Goal: Contribute content: Contribute content

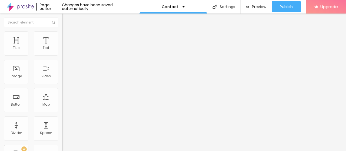
click at [62, 54] on span at bounding box center [63, 56] width 3 height 5
paste input "Bliss Harmony CBD Gummies"
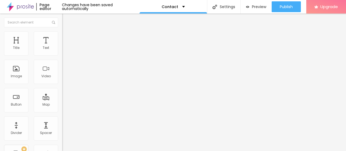
type input "Bliss Harmony CBD Gummies"
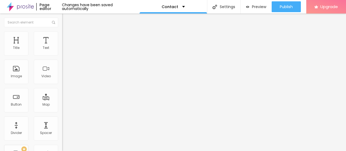
paste input "Bliss Harmony CBD Gummies"
type input "Bliss Harmony CBD Gummies"
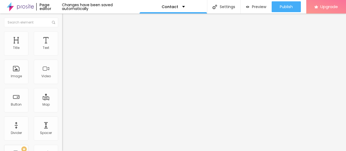
scroll to position [48, 0]
paste input "[EMAIL_ADDRESS][DOMAIN_NAME]"
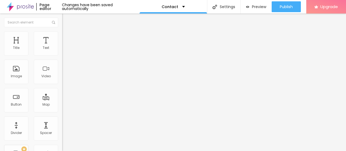
scroll to position [0, 5]
type input "[EMAIL_ADDRESS][DOMAIN_NAME]"
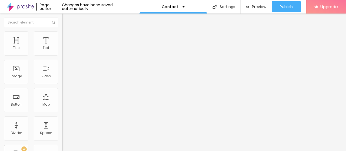
click at [66, 18] on img "button" at bounding box center [68, 20] width 4 height 4
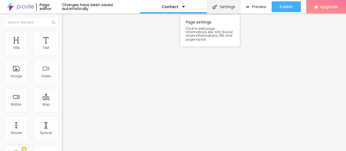
click at [226, 6] on div "Settings" at bounding box center [223, 7] width 33 height 14
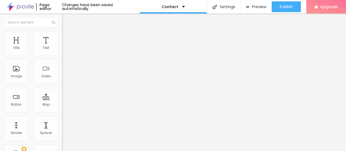
paste textarea "[EMAIL_ADDRESS][DOMAIN_NAME]"
drag, startPoint x: 194, startPoint y: 56, endPoint x: 111, endPoint y: 55, distance: 82.9
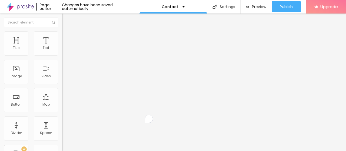
drag, startPoint x: 140, startPoint y: 55, endPoint x: 231, endPoint y: 55, distance: 91.3
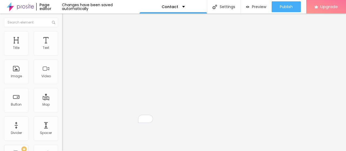
paste textarea "Bliss Harmony CBD Gummies"
type textarea "Bliss Harmony CBD Gummies"
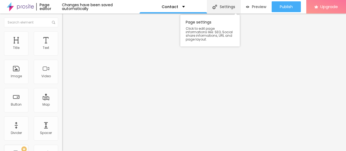
click at [226, 4] on div "Settings" at bounding box center [223, 7] width 33 height 14
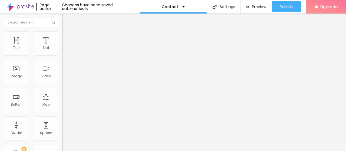
drag, startPoint x: 154, startPoint y: 53, endPoint x: 118, endPoint y: 53, distance: 35.9
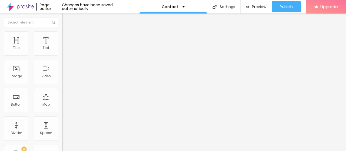
paste input "Bliss Harmony CBD Gummies"
type input "Bliss Harmony CBD Gummies"
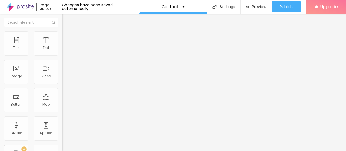
scroll to position [54, 0]
drag, startPoint x: 149, startPoint y: 49, endPoint x: 112, endPoint y: 49, distance: 37.0
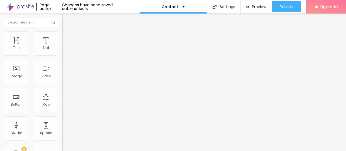
scroll to position [76, 0]
type input "Bliss Harmony CBD Gummies 2025 Reviews"
paste textarea "Bliss Harmony CBD Gummies"
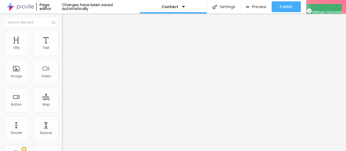
type textarea "Bliss Harmony CBD Gummies"
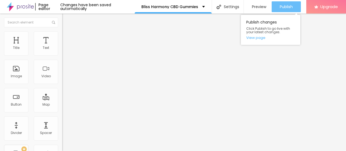
click at [287, 5] on span "Publish" at bounding box center [286, 7] width 13 height 4
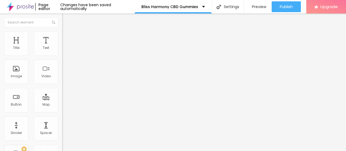
click at [44, 9] on div "Page editor" at bounding box center [47, 7] width 25 height 8
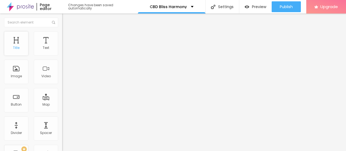
click at [15, 47] on div "Title" at bounding box center [16, 48] width 6 height 4
click at [17, 72] on div "Image" at bounding box center [16, 72] width 24 height 24
click at [62, 46] on span "Add image" at bounding box center [73, 44] width 22 height 5
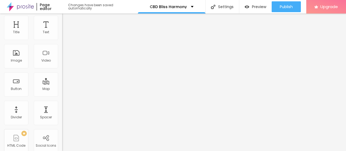
drag, startPoint x: 23, startPoint y: 130, endPoint x: 0, endPoint y: 131, distance: 23.0
click at [62, 108] on div "Change image Image description (Alt) Align Aspect Ratio Original Cinema 16:9 De…" at bounding box center [93, 66] width 62 height 81
paste input "martreporter.com/bliss-harmony-cbd-gummies-buy/"
type input "https://martreporter.com/bliss-harmony-cbd-gummies-buy/"
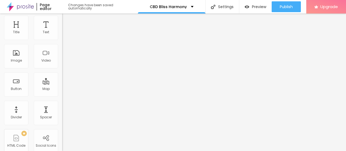
scroll to position [0, 0]
click at [62, 86] on div "Link" at bounding box center [93, 84] width 62 height 3
click at [62, 69] on span "Original" at bounding box center [68, 66] width 13 height 5
click at [62, 79] on span "Square" at bounding box center [68, 76] width 12 height 5
click at [62, 75] on span "Default" at bounding box center [68, 73] width 12 height 5
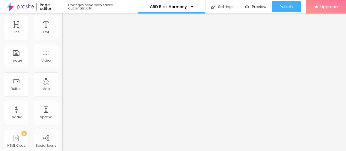
click at [62, 72] on span "Cinema" at bounding box center [69, 70] width 14 height 5
click at [62, 77] on span "Default" at bounding box center [68, 75] width 12 height 5
click at [62, 84] on span "Original" at bounding box center [68, 81] width 13 height 5
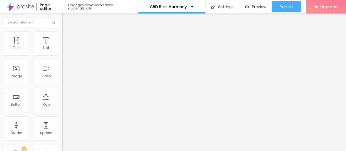
click at [67, 39] on span "Advanced" at bounding box center [76, 40] width 18 height 5
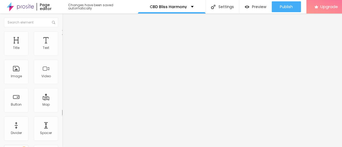
click at [67, 32] on span "Content" at bounding box center [73, 29] width 13 height 5
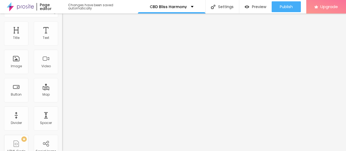
scroll to position [16, 0]
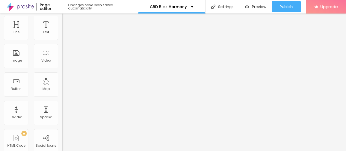
click at [62, 69] on span "Original" at bounding box center [68, 66] width 13 height 5
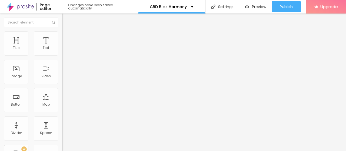
click at [66, 18] on img "button" at bounding box center [68, 20] width 4 height 4
click at [66, 19] on div "Edit Coluna" at bounding box center [81, 20] width 30 height 4
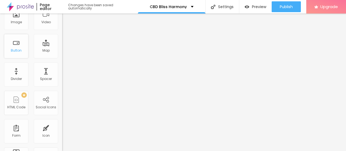
click at [19, 46] on div "Button" at bounding box center [16, 46] width 24 height 24
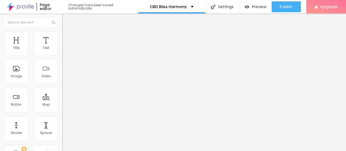
drag, startPoint x: 32, startPoint y: 111, endPoint x: 0, endPoint y: 112, distance: 32.1
click at [62, 112] on div "Text Click me Align Size Default Small Default Big Link URL https:// Open in ne…" at bounding box center [93, 81] width 62 height 79
paste input "martreporter.com/bliss-harmony-cbd-gummies-buy/"
type input "https://martreporter.com/bliss-harmony-cbd-gummies-buy/"
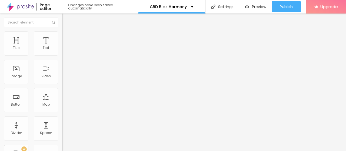
scroll to position [0, 0]
click at [62, 96] on div "Link" at bounding box center [93, 99] width 62 height 6
drag, startPoint x: 35, startPoint y: 62, endPoint x: 0, endPoint y: 62, distance: 35.1
click at [62, 62] on div "Text Click me Align Size Default Small Default Big Link URL https://martreporte…" at bounding box center [93, 81] width 62 height 79
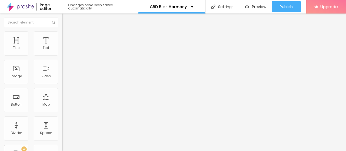
click at [62, 51] on input "Click me" at bounding box center [94, 47] width 65 height 5
type input "BUY NOW & GET SPECIAL DISCOUNT OFFER - SALE LIVE"
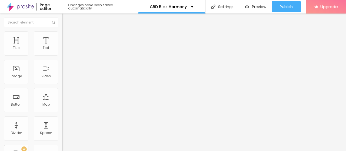
scroll to position [0, 0]
click at [44, 44] on div "Text" at bounding box center [46, 43] width 24 height 24
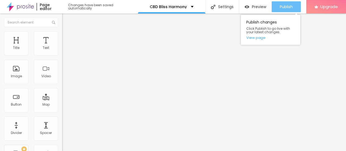
click at [287, 5] on span "Publish" at bounding box center [286, 7] width 13 height 4
click at [288, 7] on span "Publish" at bounding box center [286, 7] width 13 height 4
click at [256, 39] on link "View page" at bounding box center [270, 38] width 49 height 4
click at [257, 38] on link "View page" at bounding box center [270, 38] width 49 height 4
